Goal: Find specific page/section: Find specific page/section

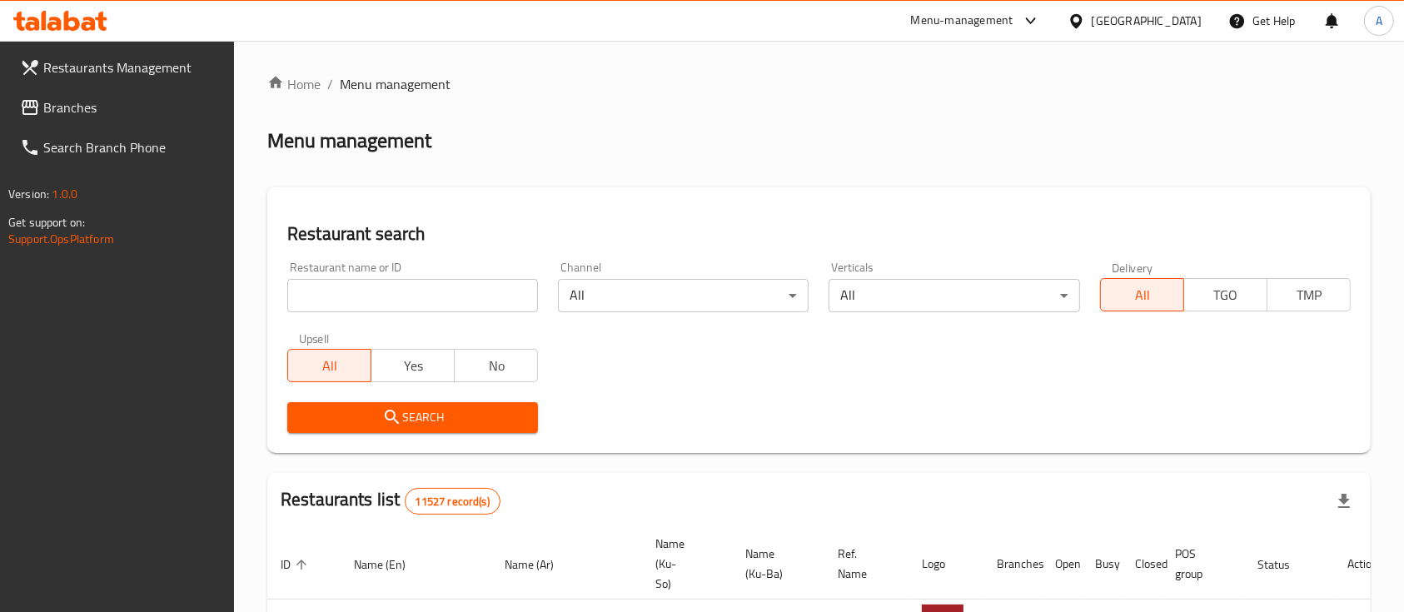
click at [1187, 22] on div "[GEOGRAPHIC_DATA]" at bounding box center [1147, 21] width 110 height 18
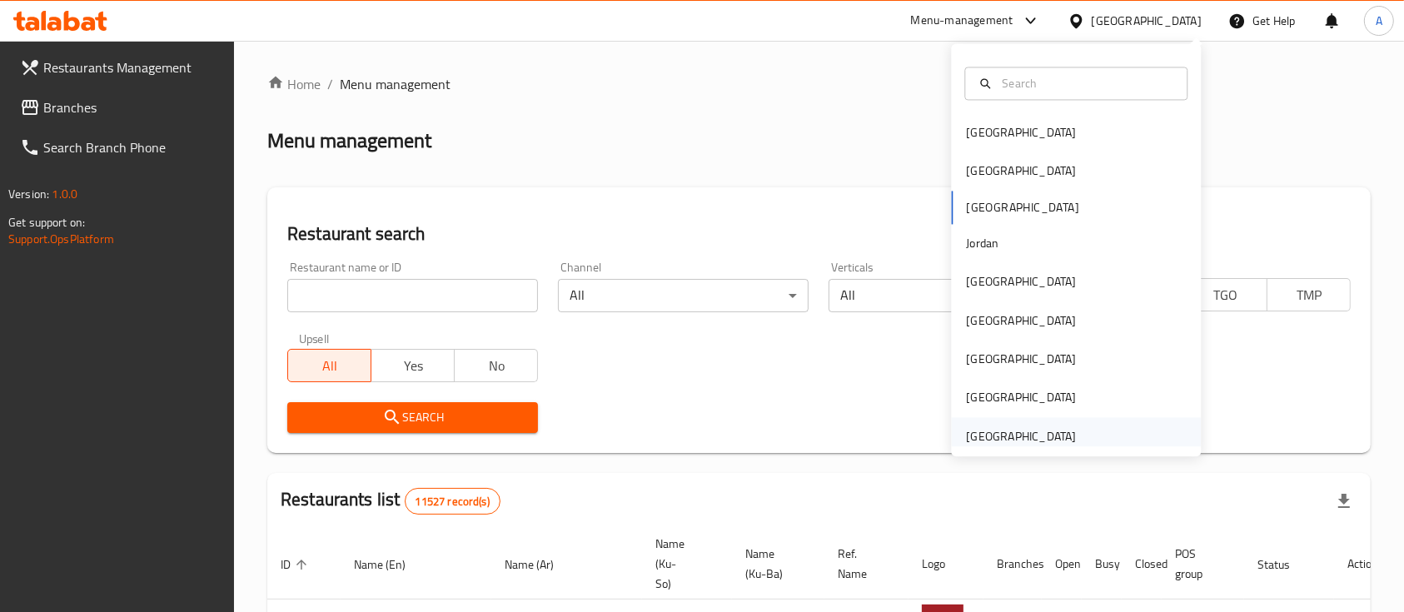
click at [1019, 440] on div "[GEOGRAPHIC_DATA]" at bounding box center [1021, 436] width 110 height 18
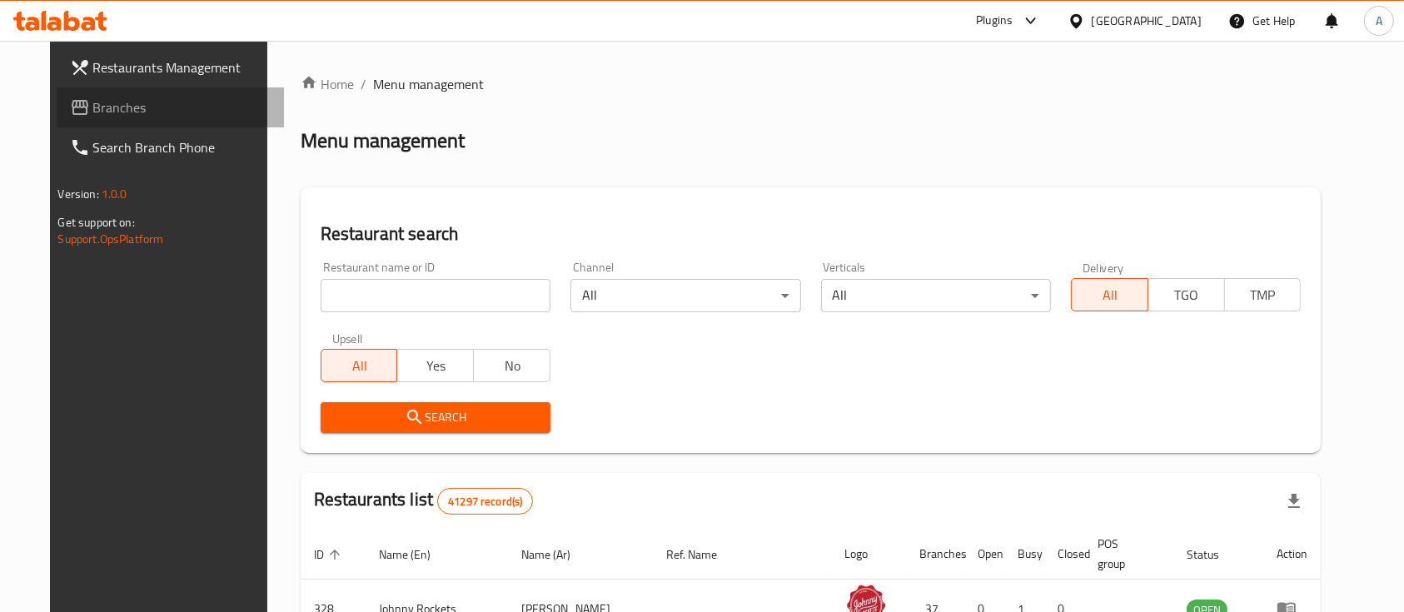
click at [157, 108] on span "Branches" at bounding box center [182, 107] width 178 height 20
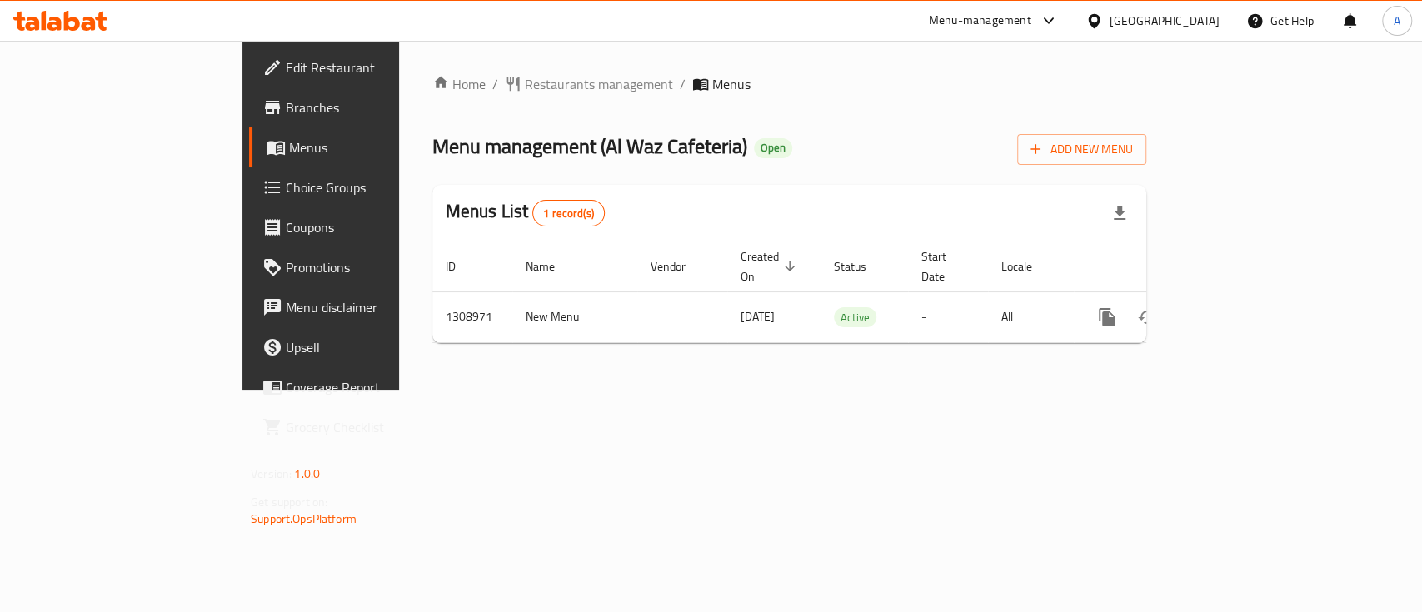
click at [999, 390] on div "Home / Restaurants management / Menus Menu management ( Al Waz Cafeteria ) Open…" at bounding box center [789, 215] width 780 height 349
